Goal: Information Seeking & Learning: Compare options

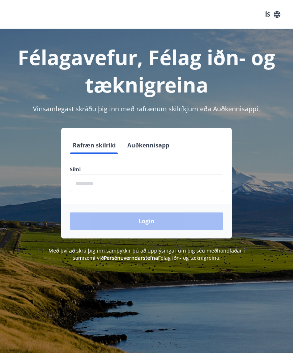
click at [114, 183] on input "phone" at bounding box center [146, 184] width 153 height 18
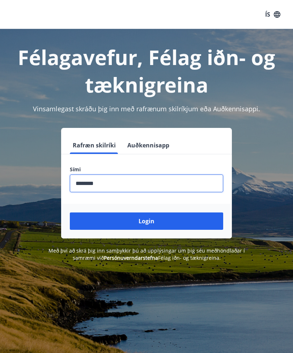
type input "********"
click at [190, 219] on button "Login" at bounding box center [146, 221] width 153 height 17
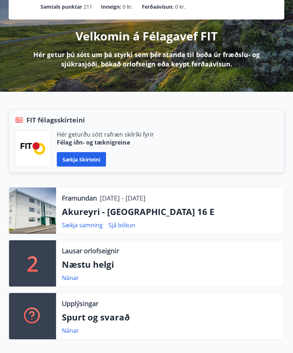
scroll to position [85, 0]
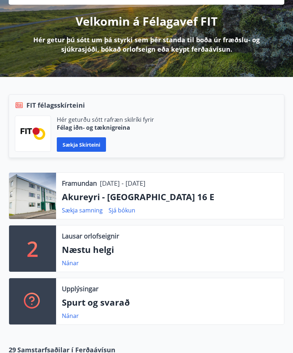
click at [110, 196] on p "Akureyri - [GEOGRAPHIC_DATA] 16 E" at bounding box center [170, 197] width 216 height 12
click at [85, 183] on p "Framundan" at bounding box center [79, 183] width 35 height 9
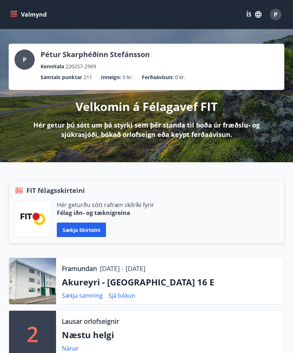
scroll to position [35, 0]
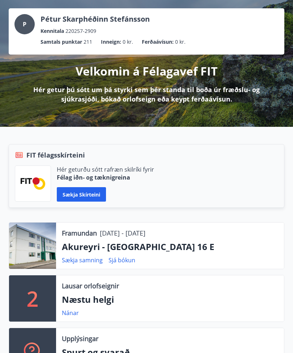
click at [35, 255] on div at bounding box center [32, 246] width 47 height 46
click at [154, 247] on p "Akureyri - Smárahlíð 16 E" at bounding box center [170, 247] width 216 height 12
click at [123, 261] on link "Sjá bókun" at bounding box center [122, 260] width 27 height 8
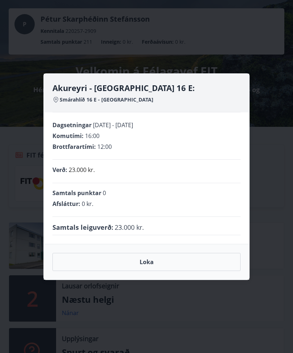
click at [147, 271] on button "Loka" at bounding box center [146, 262] width 188 height 18
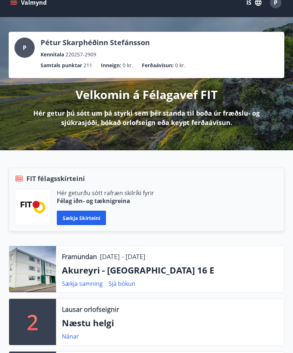
scroll to position [0, 0]
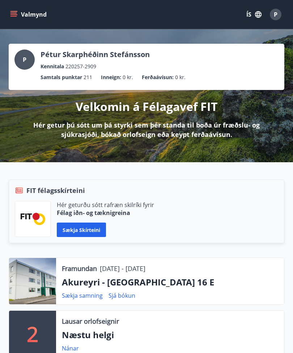
click at [10, 14] on icon "menu" at bounding box center [13, 14] width 7 height 7
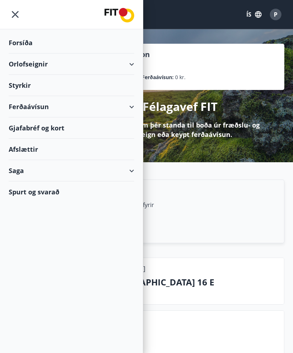
click at [131, 67] on div "Orlofseignir" at bounding box center [72, 64] width 126 height 21
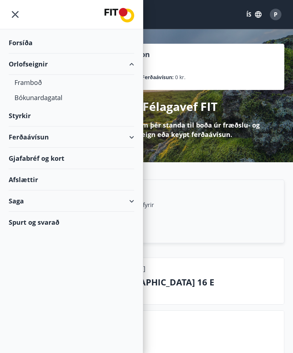
click at [30, 84] on div "Framboð" at bounding box center [71, 82] width 114 height 15
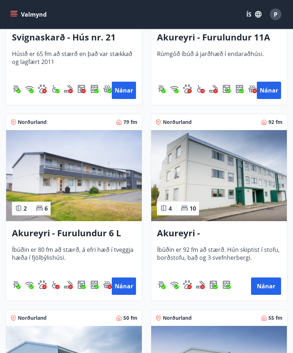
scroll to position [2830, 0]
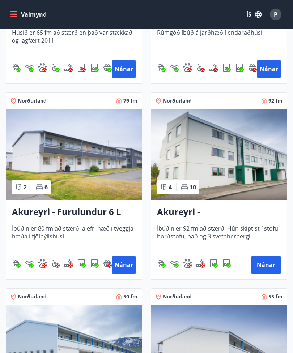
click at [266, 270] on button "Nánar" at bounding box center [266, 264] width 30 height 17
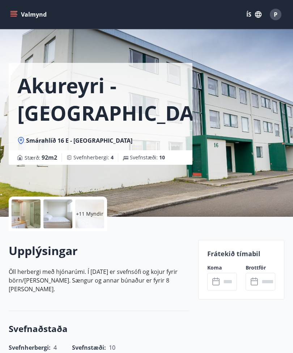
click at [91, 217] on p "+11 Myndir" at bounding box center [89, 214] width 27 height 7
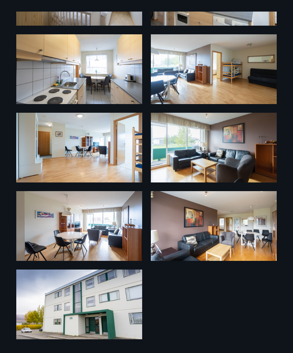
scroll to position [399, 0]
click at [204, 150] on img at bounding box center [214, 148] width 126 height 70
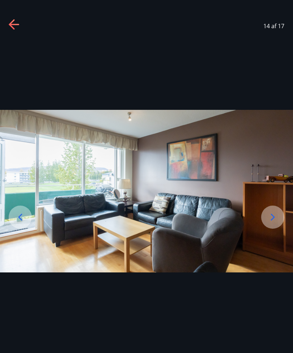
click at [275, 223] on icon at bounding box center [273, 218] width 12 height 12
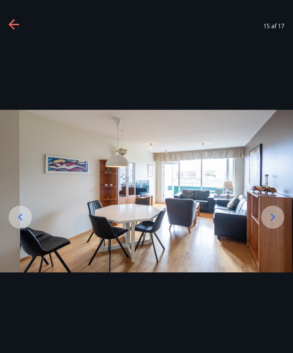
click at [271, 223] on icon at bounding box center [273, 218] width 12 height 12
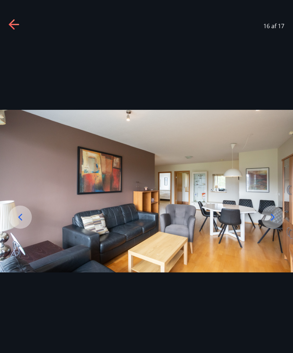
click at [275, 223] on icon at bounding box center [273, 218] width 12 height 12
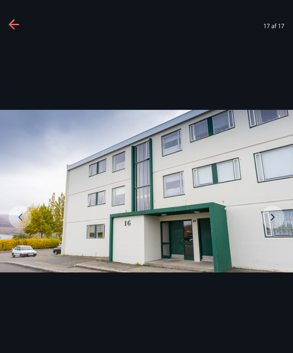
click at [275, 232] on img at bounding box center [146, 191] width 293 height 163
click at [271, 231] on img at bounding box center [146, 191] width 293 height 163
click at [273, 232] on img at bounding box center [146, 191] width 293 height 163
click at [20, 223] on icon at bounding box center [20, 218] width 12 height 12
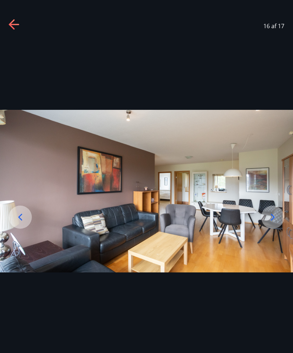
click at [19, 221] on icon at bounding box center [20, 217] width 4 height 7
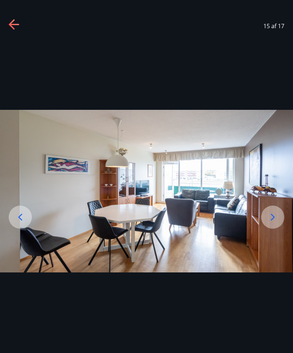
click at [20, 223] on icon at bounding box center [20, 218] width 12 height 12
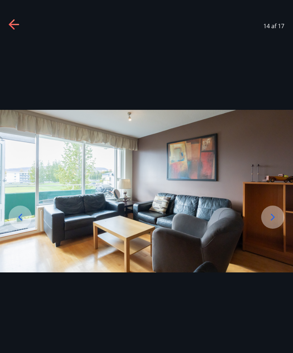
click at [25, 223] on icon at bounding box center [20, 218] width 12 height 12
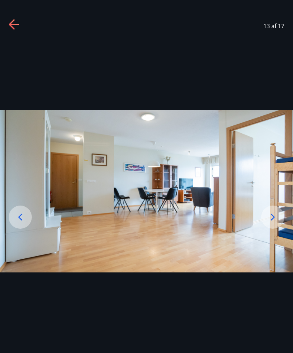
click at [18, 222] on div at bounding box center [20, 217] width 23 height 23
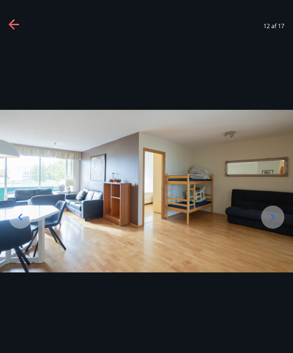
click at [24, 223] on icon at bounding box center [20, 218] width 12 height 12
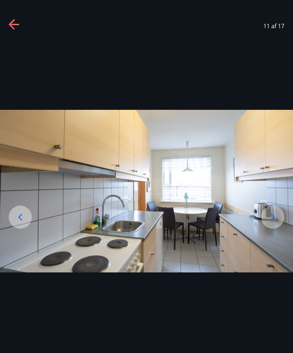
click at [20, 221] on icon at bounding box center [20, 217] width 4 height 7
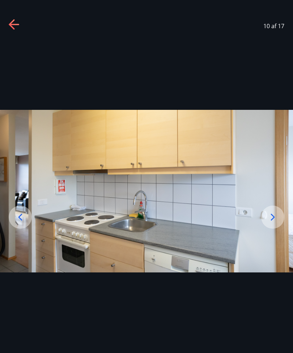
click at [18, 221] on icon at bounding box center [20, 217] width 4 height 7
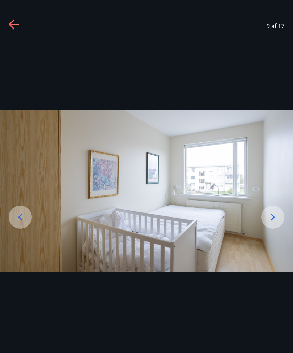
click at [18, 223] on icon at bounding box center [20, 218] width 12 height 12
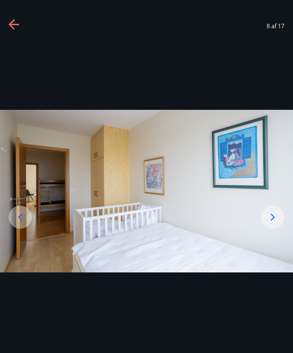
click at [17, 223] on icon at bounding box center [20, 218] width 12 height 12
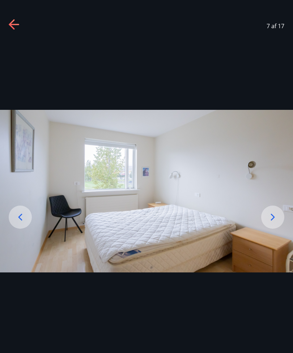
click at [18, 223] on icon at bounding box center [20, 218] width 12 height 12
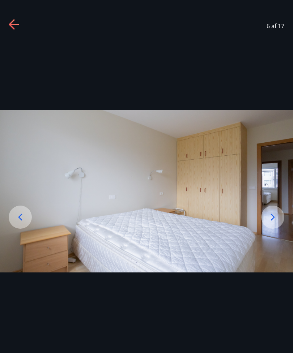
click at [21, 221] on icon at bounding box center [20, 217] width 4 height 7
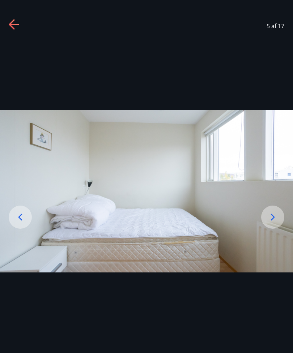
click at [20, 221] on icon at bounding box center [20, 217] width 4 height 7
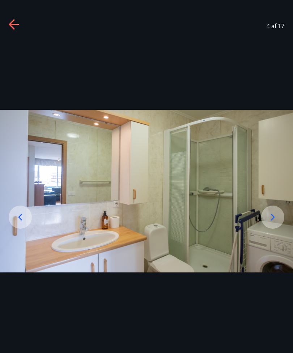
click at [20, 223] on icon at bounding box center [20, 218] width 12 height 12
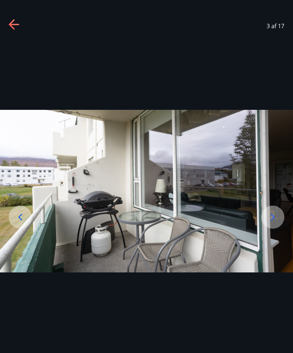
click at [20, 221] on icon at bounding box center [20, 217] width 4 height 7
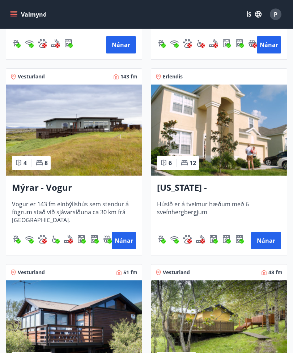
scroll to position [1138, 0]
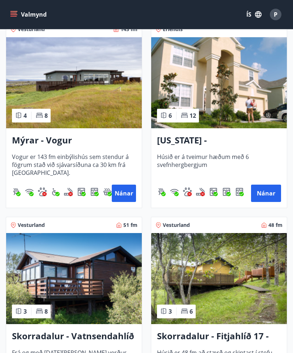
click at [270, 195] on button "Nánar" at bounding box center [266, 193] width 30 height 17
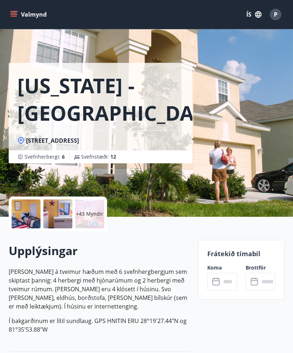
click at [94, 209] on div "+43 Myndir" at bounding box center [89, 214] width 29 height 29
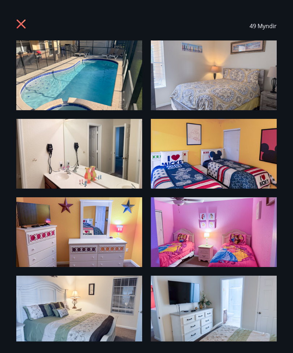
click at [20, 16] on div "49 Myndir" at bounding box center [146, 26] width 260 height 29
click at [25, 26] on icon at bounding box center [22, 25] width 12 height 12
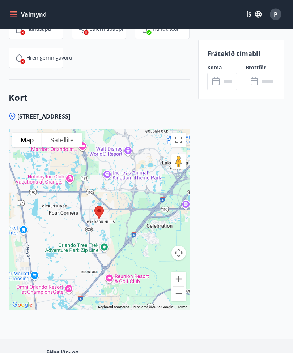
scroll to position [1128, 0]
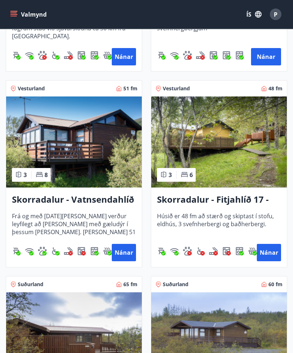
scroll to position [1274, 0]
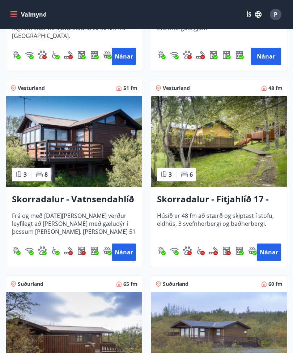
click at [239, 198] on h3 "Skorradalur - Fitjahlíð 17 - Neðra hús" at bounding box center [219, 199] width 124 height 13
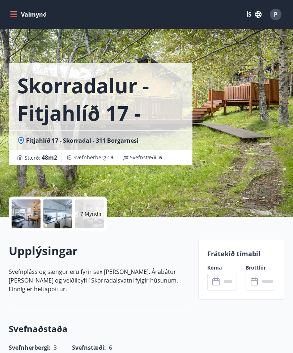
click at [92, 211] on p "+7 Myndir" at bounding box center [89, 214] width 25 height 7
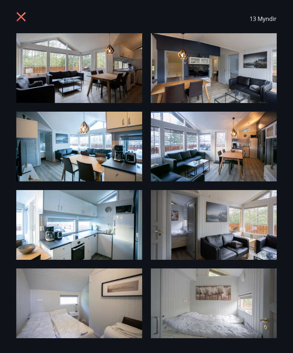
scroll to position [-3, 0]
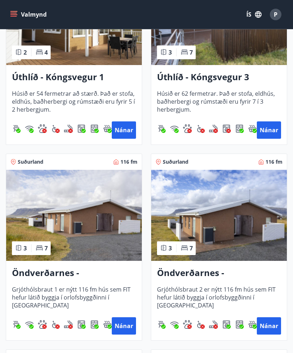
scroll to position [1710, 0]
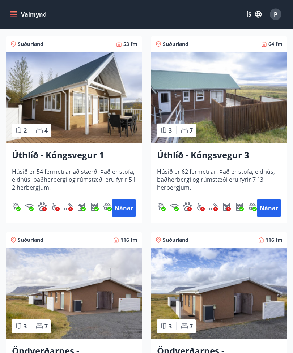
click at [16, 14] on icon "menu" at bounding box center [13, 14] width 7 height 7
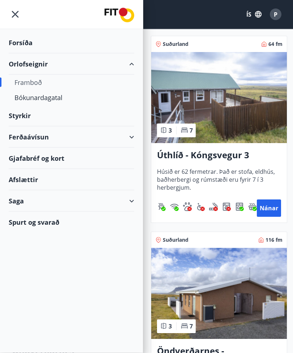
scroll to position [1710, 0]
click at [27, 180] on div "Afslættir" at bounding box center [72, 179] width 126 height 21
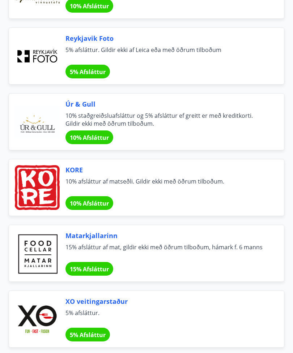
scroll to position [1070, 0]
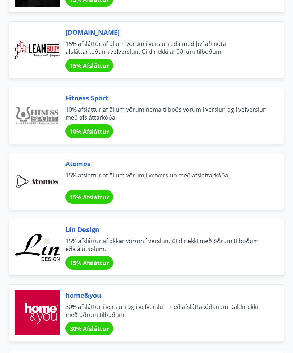
scroll to position [24, 0]
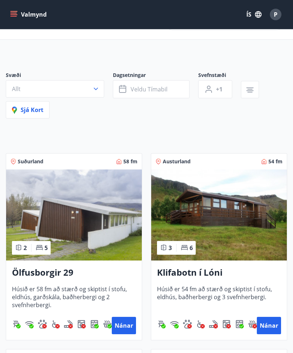
click at [165, 351] on div "Vesturland 87 fm" at bounding box center [219, 358] width 136 height 16
